Goal: Task Accomplishment & Management: Use online tool/utility

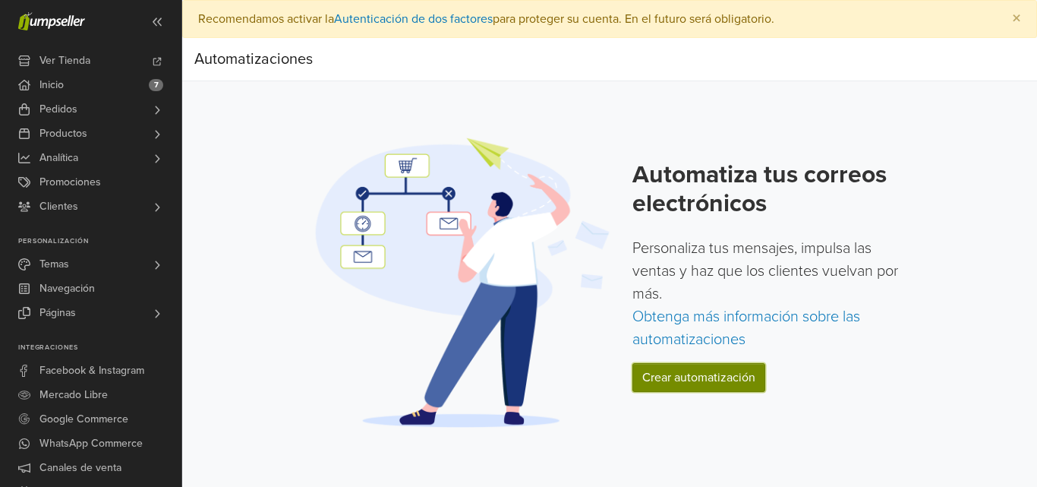
click at [696, 381] on link "Crear automatización" at bounding box center [699, 377] width 133 height 29
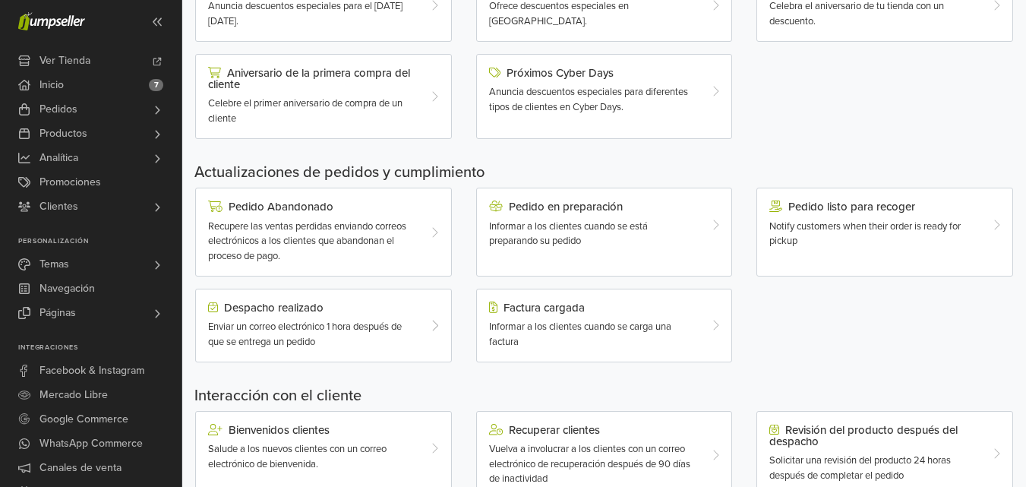
scroll to position [365, 0]
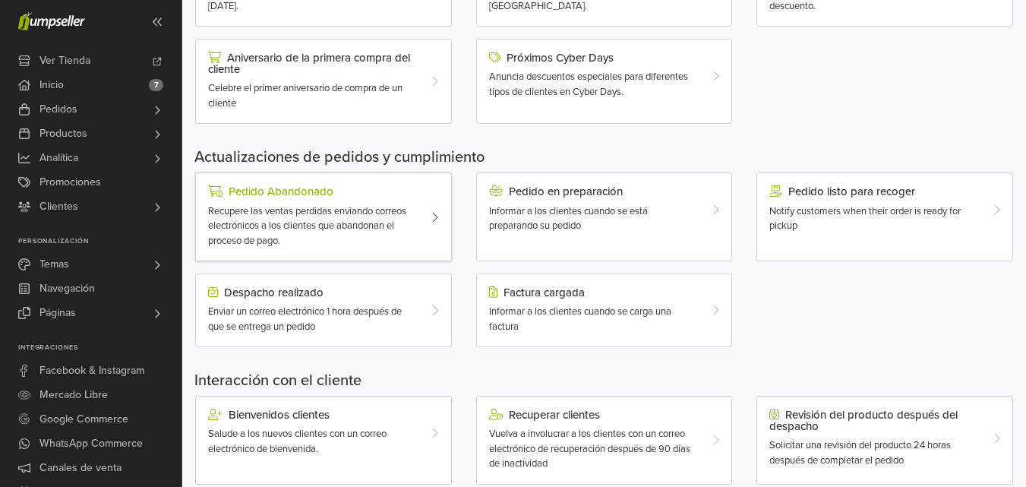
click at [395, 213] on span "Recupere las ventas perdidas enviando correos electrónicos a los clientes que a…" at bounding box center [307, 226] width 198 height 42
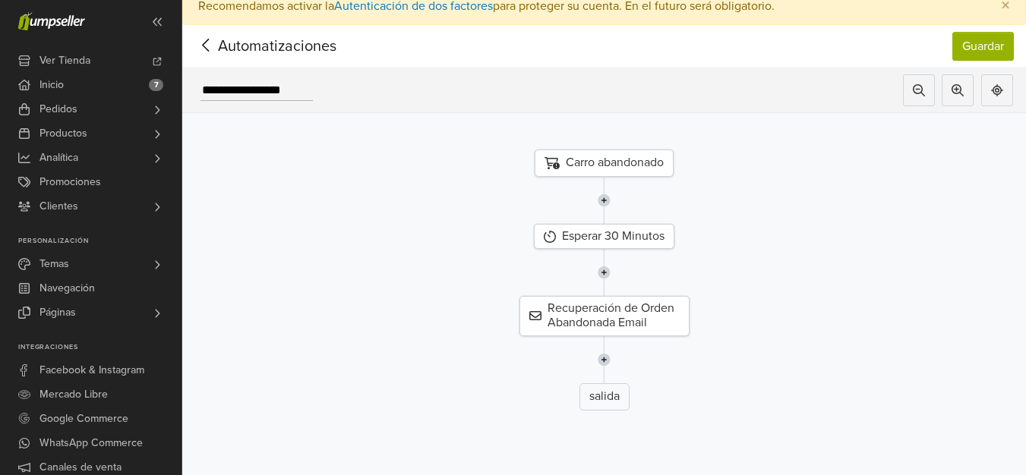
scroll to position [10, 0]
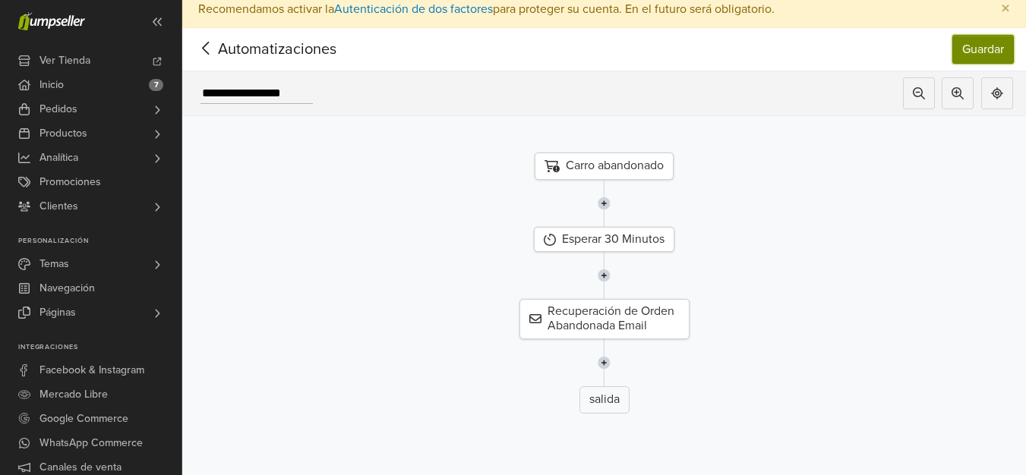
click at [981, 47] on button "Guardar" at bounding box center [983, 49] width 62 height 29
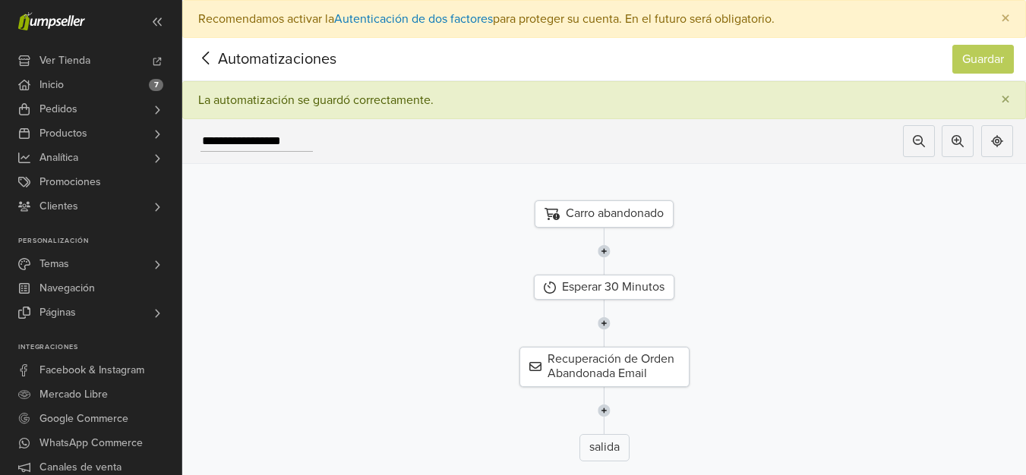
click at [204, 58] on icon at bounding box center [206, 58] width 24 height 19
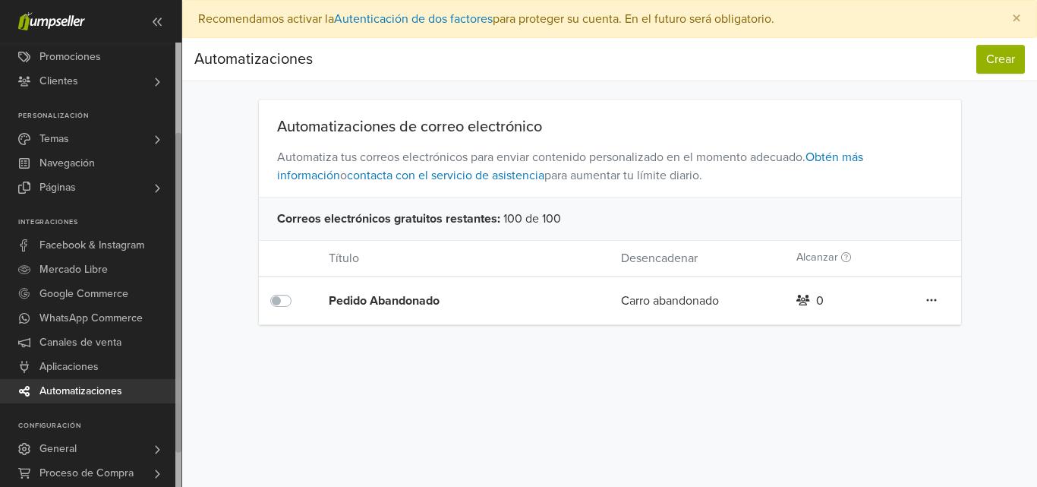
drag, startPoint x: 181, startPoint y: 235, endPoint x: 178, endPoint y: 350, distance: 114.7
click at [178, 350] on div at bounding box center [178, 293] width 6 height 320
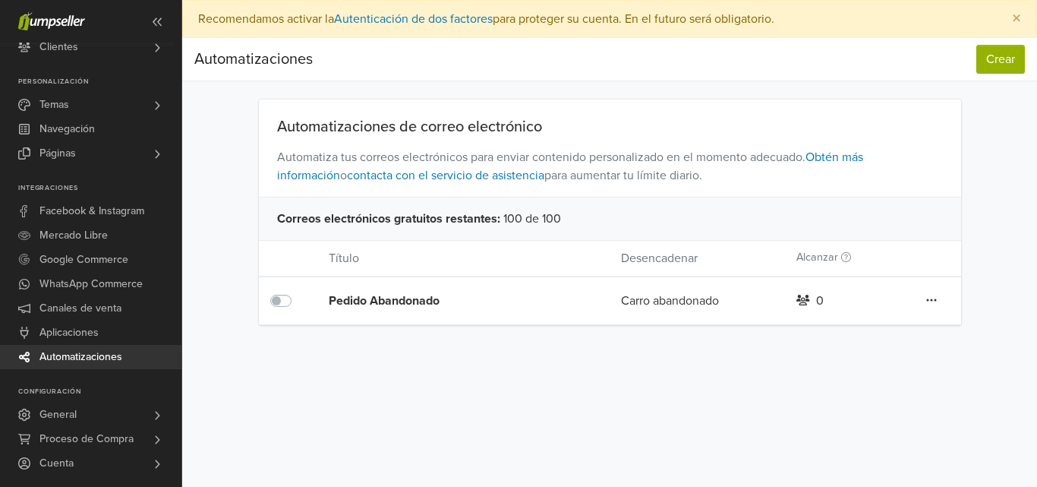
click at [101, 354] on span "Automatizaciones" at bounding box center [80, 357] width 83 height 24
